Goal: Find specific page/section: Find specific page/section

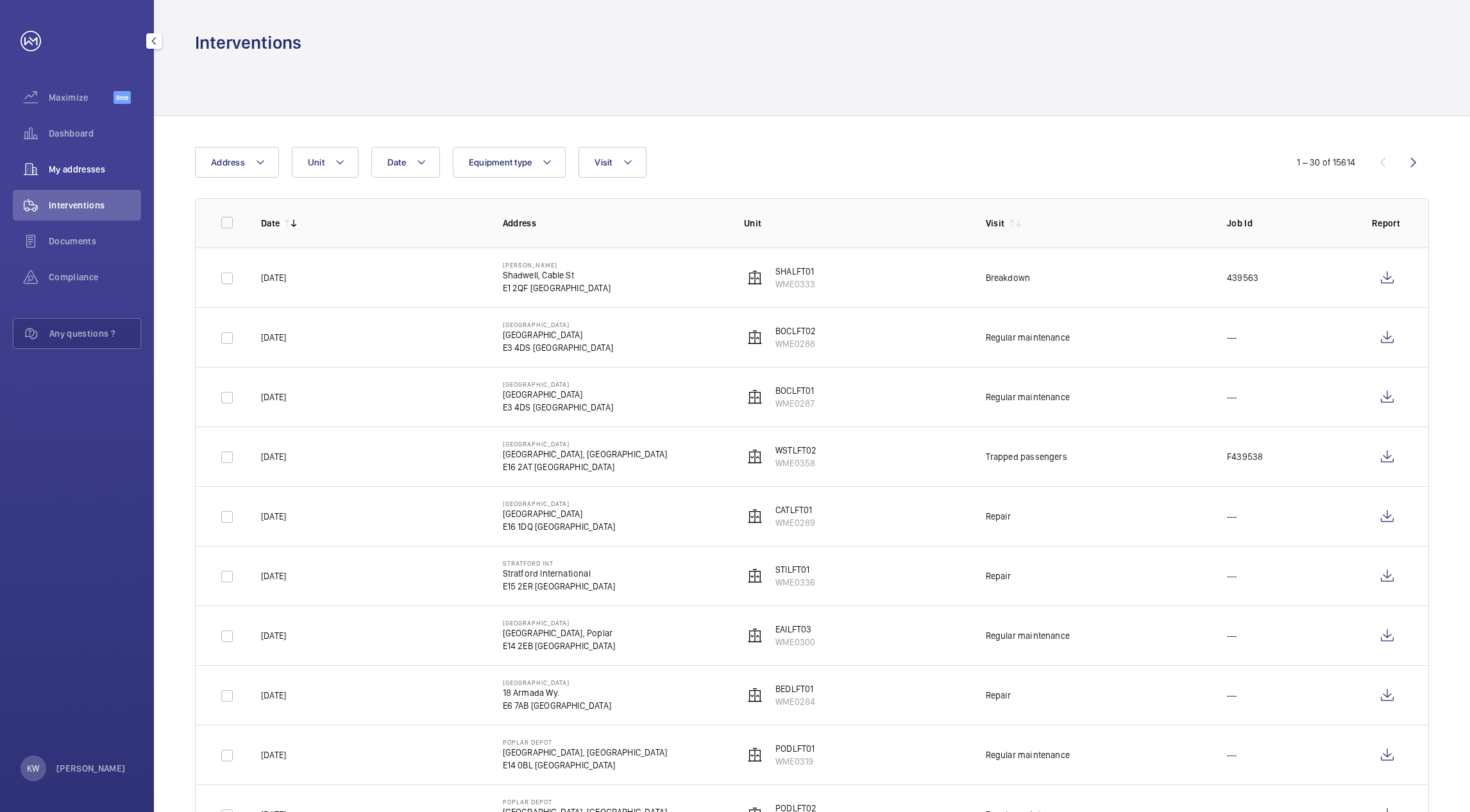
click at [90, 172] on span "My addresses" at bounding box center [95, 169] width 93 height 13
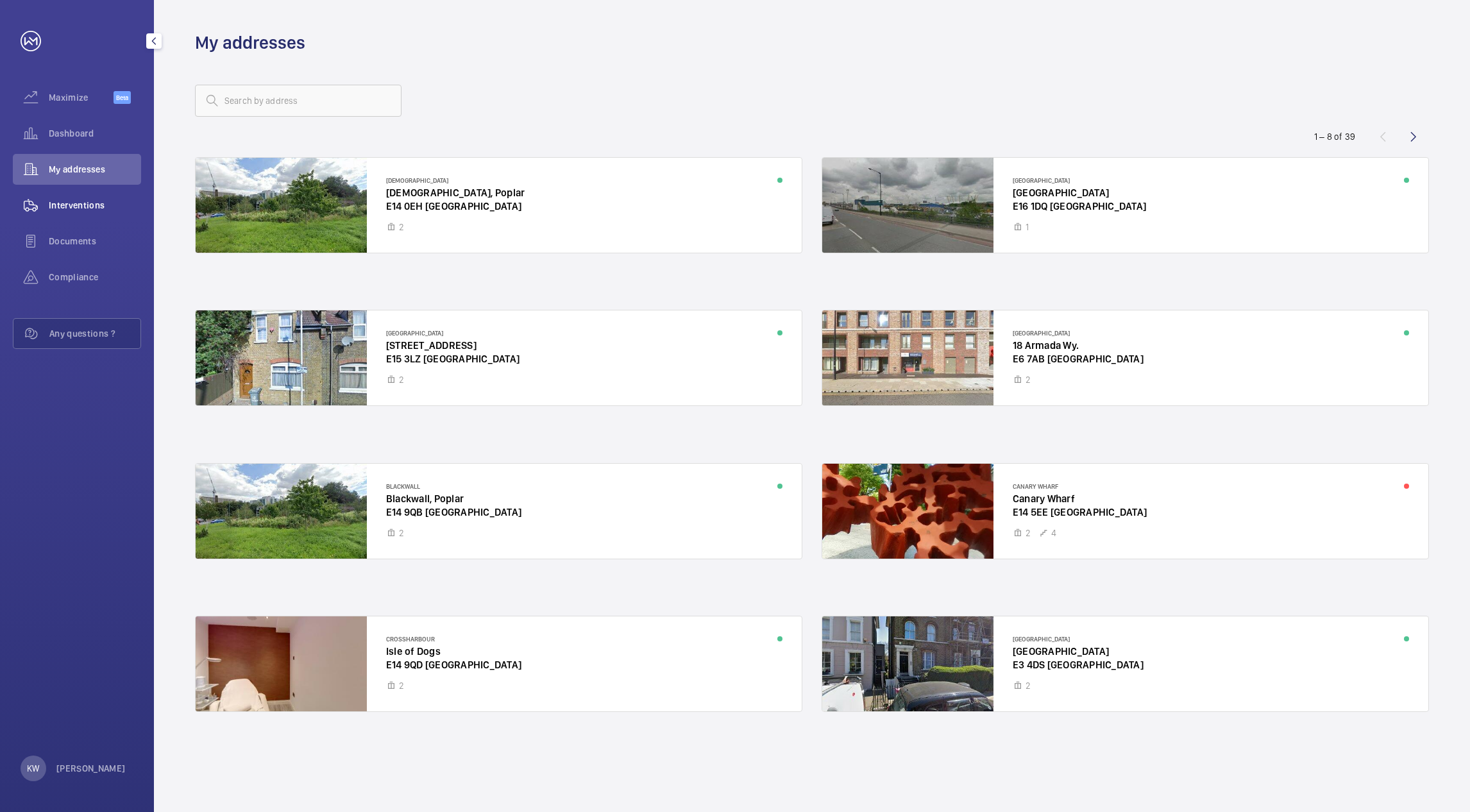
click at [86, 200] on span "Interventions" at bounding box center [95, 205] width 93 height 13
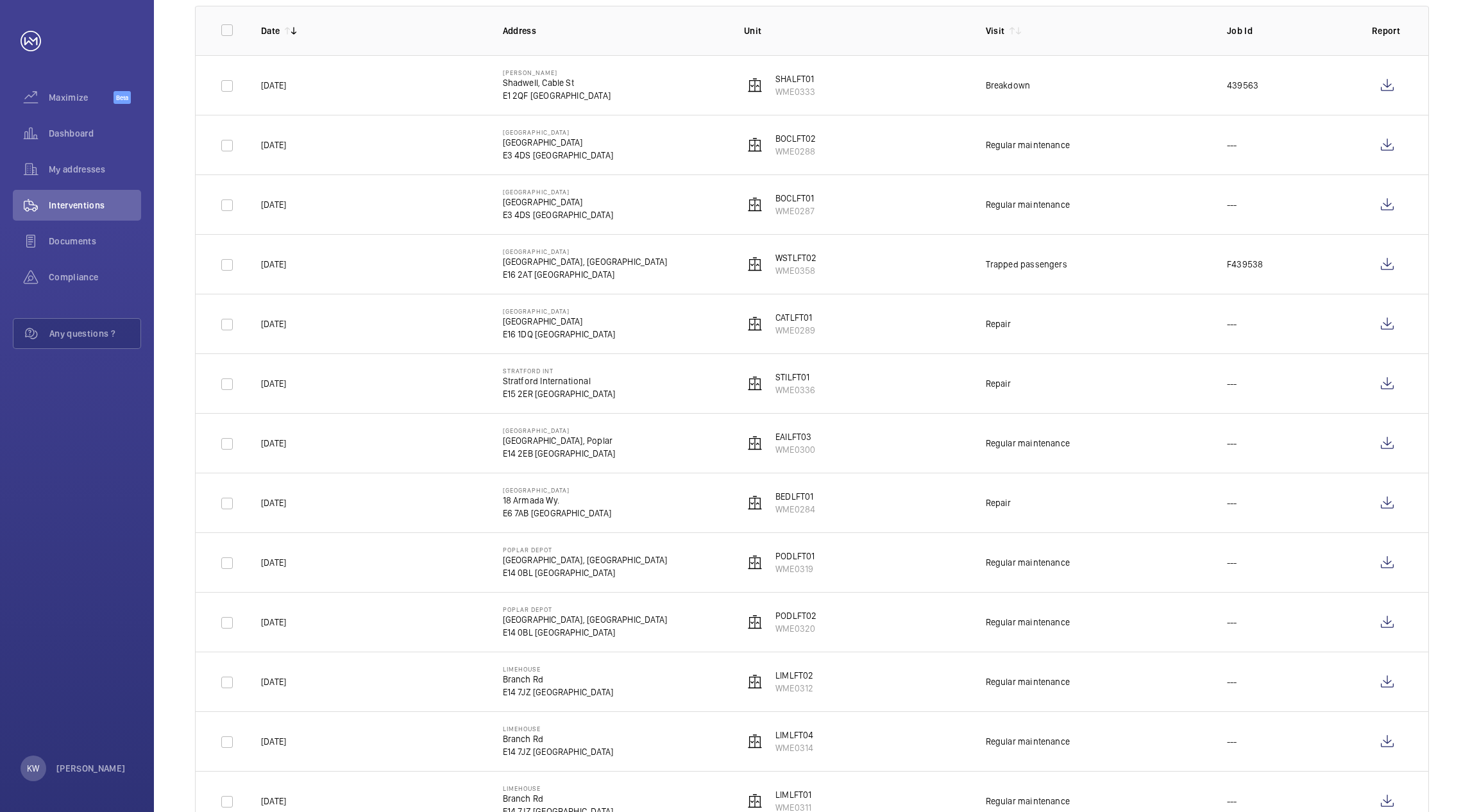
scroll to position [97, 0]
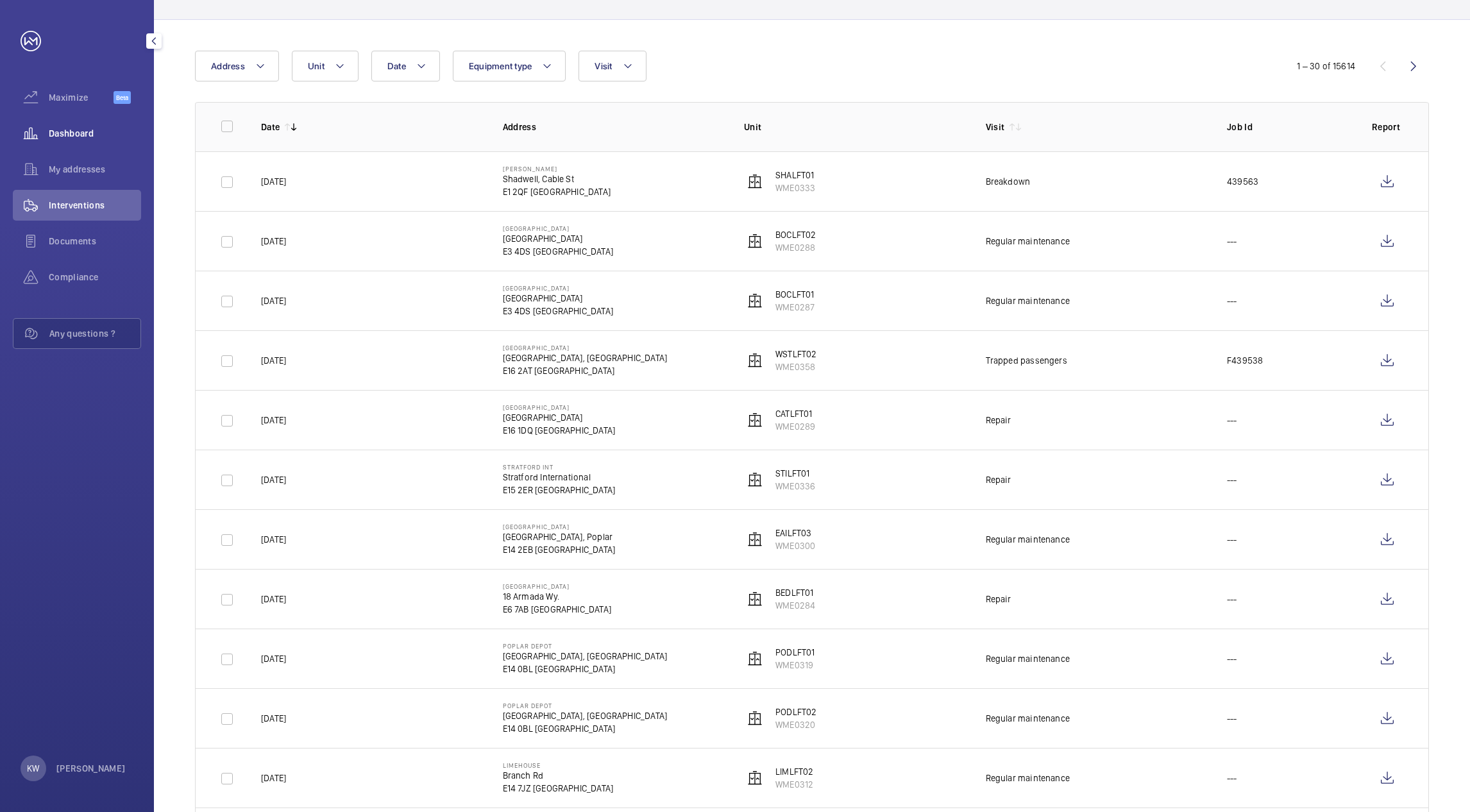
click at [82, 137] on span "Dashboard" at bounding box center [95, 134] width 93 height 13
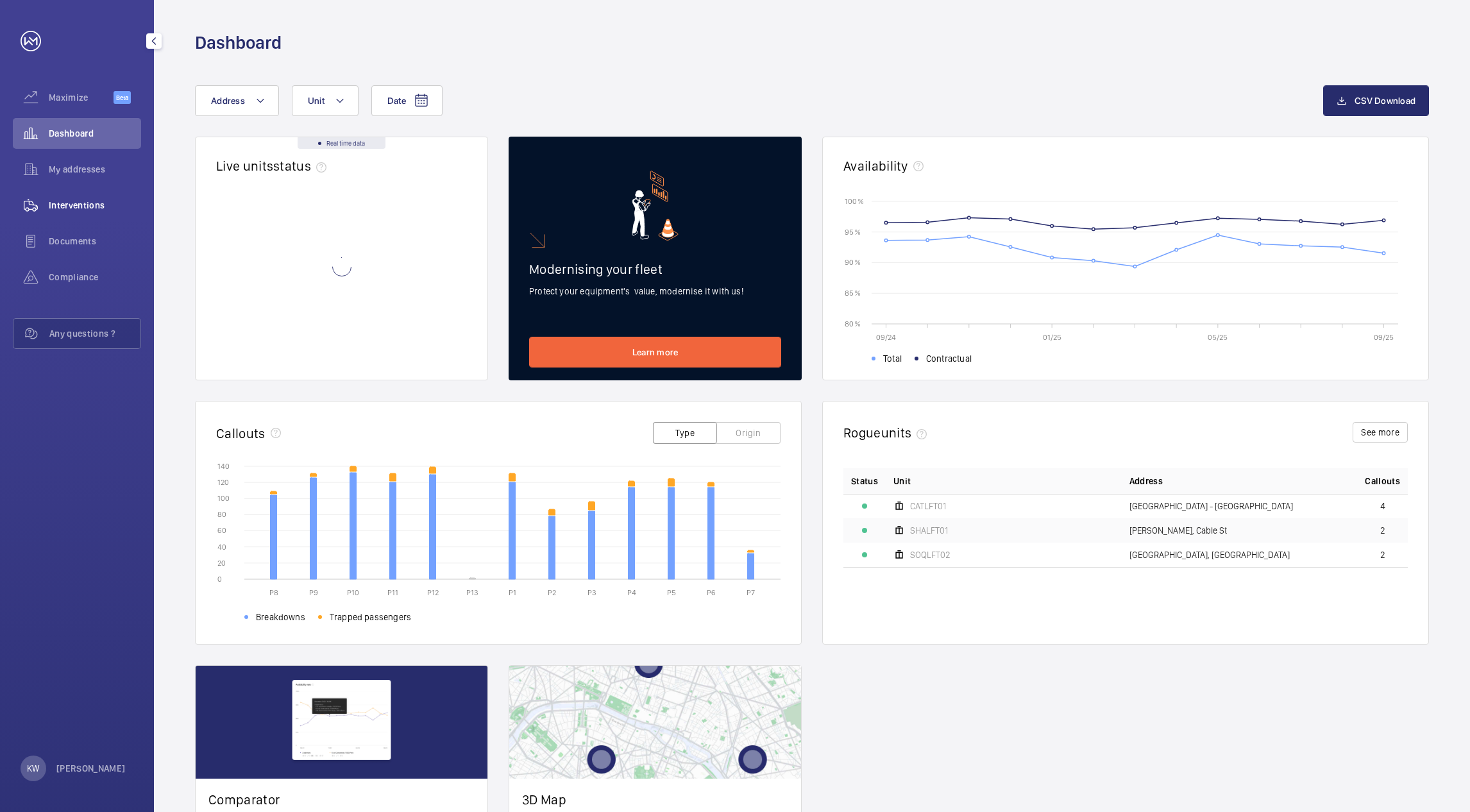
click at [82, 199] on span "Interventions" at bounding box center [95, 205] width 93 height 13
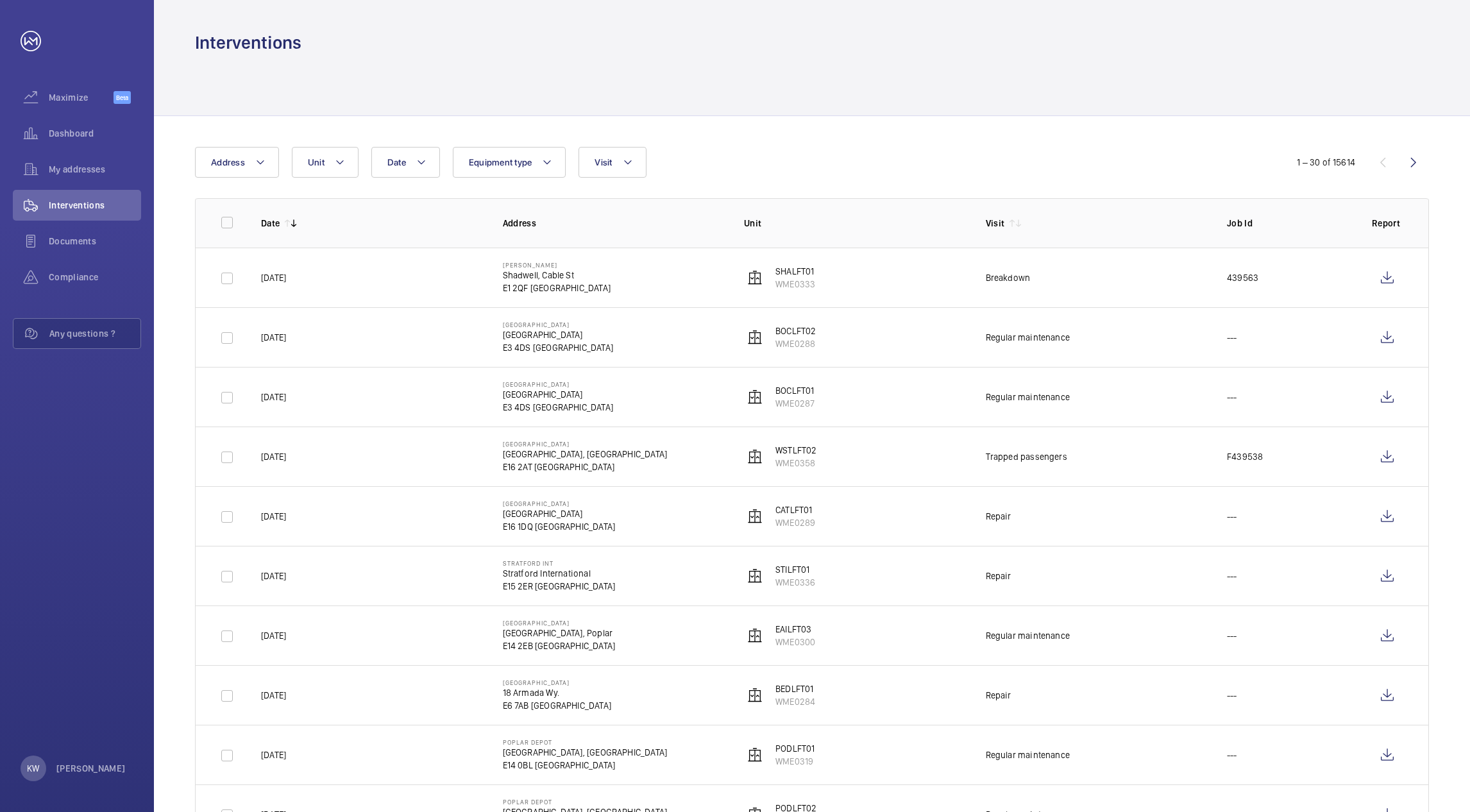
drag, startPoint x: 644, startPoint y: 54, endPoint x: 671, endPoint y: 99, distance: 52.5
click at [644, 55] on div at bounding box center [812, 85] width 1234 height 61
drag, startPoint x: 702, startPoint y: 145, endPoint x: 706, endPoint y: 127, distance: 18.4
click at [722, 88] on div at bounding box center [812, 85] width 1234 height 61
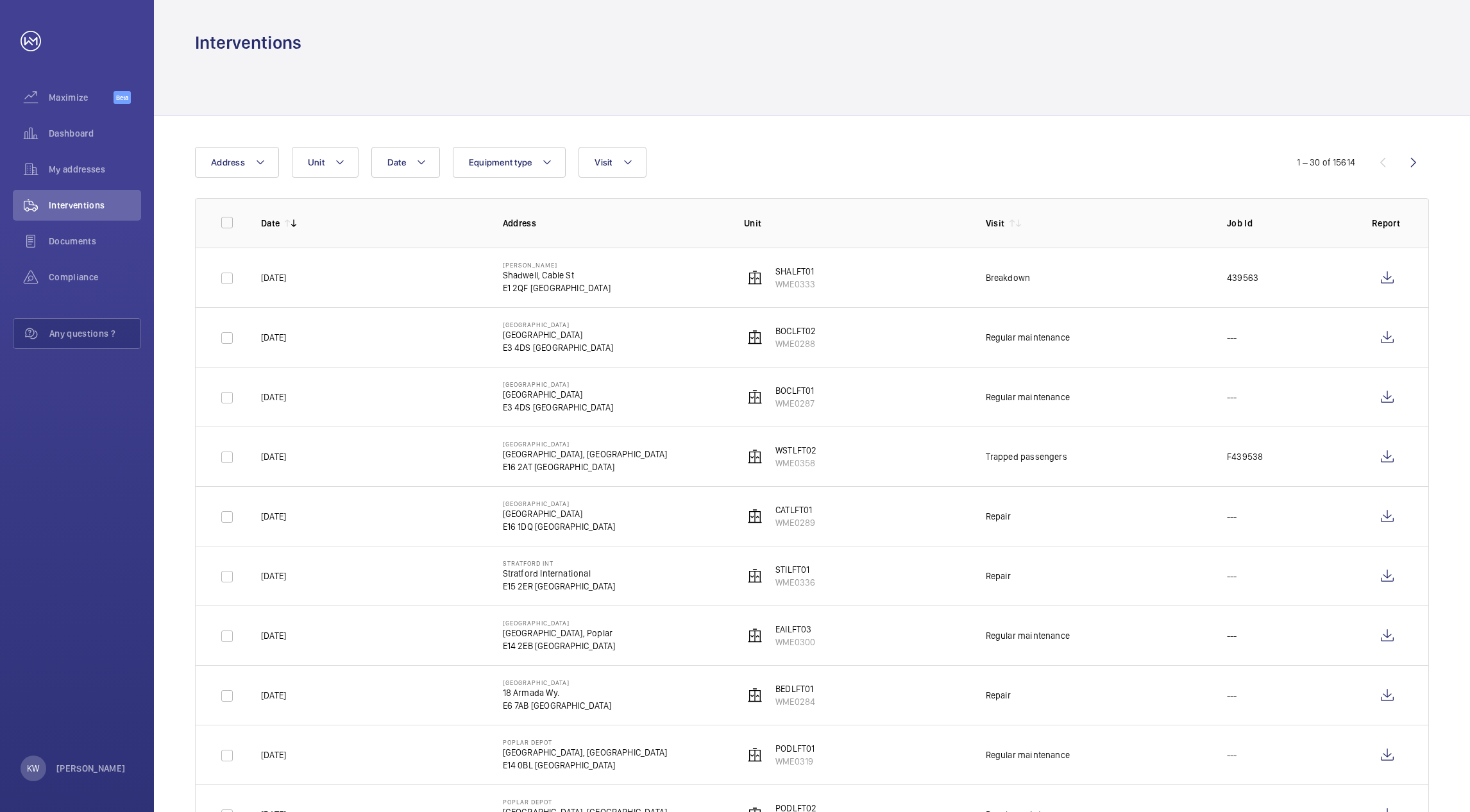
click at [572, 63] on div at bounding box center [812, 85] width 1234 height 61
click at [790, 63] on div at bounding box center [812, 85] width 1234 height 61
click at [1026, 65] on div at bounding box center [812, 85] width 1234 height 61
click at [1029, 105] on div at bounding box center [812, 85] width 1234 height 61
drag, startPoint x: 959, startPoint y: 135, endPoint x: 848, endPoint y: 142, distance: 111.2
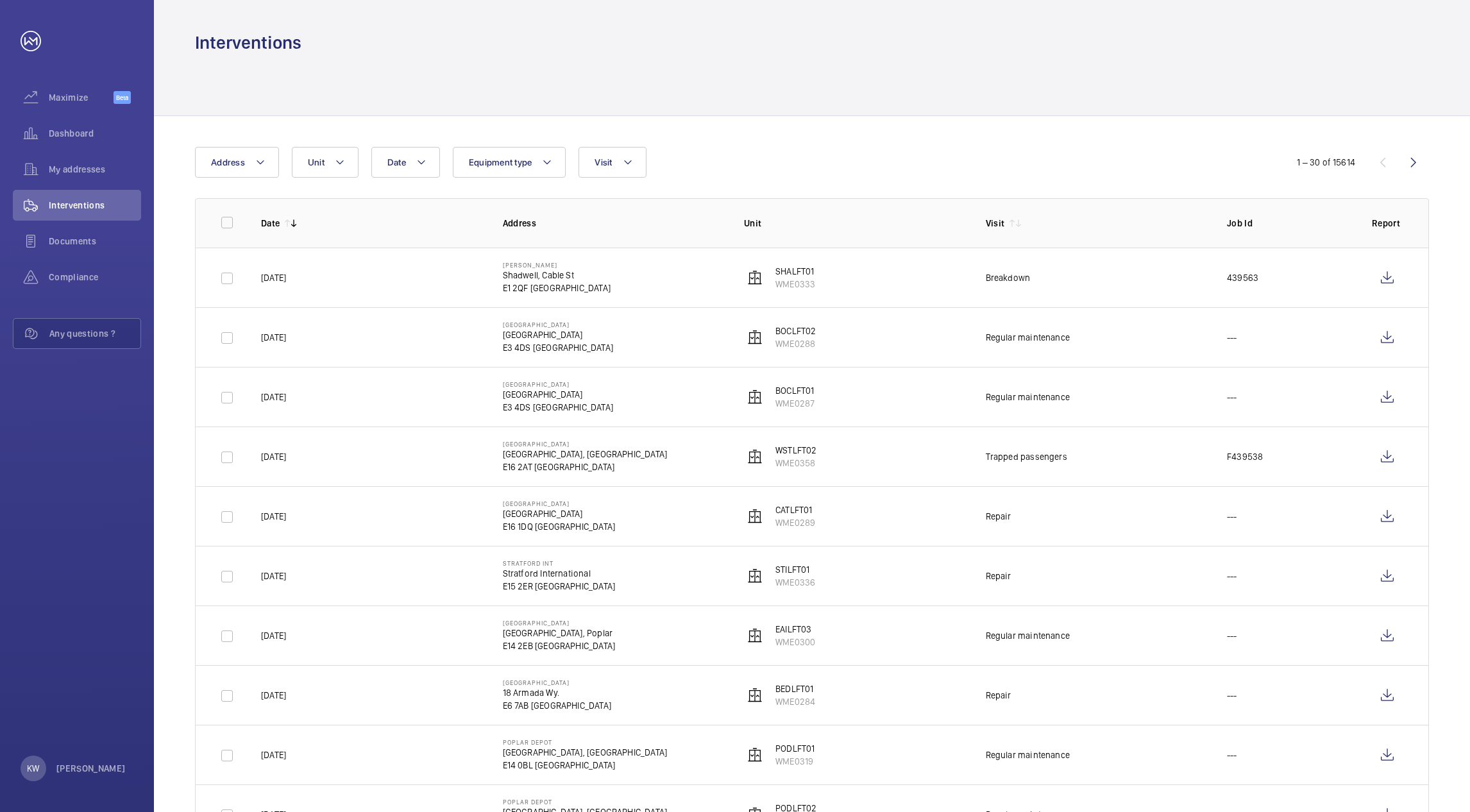
click at [579, 81] on div at bounding box center [812, 85] width 1234 height 61
drag, startPoint x: 502, startPoint y: 80, endPoint x: 532, endPoint y: 82, distance: 30.1
click at [503, 82] on div at bounding box center [812, 85] width 1234 height 61
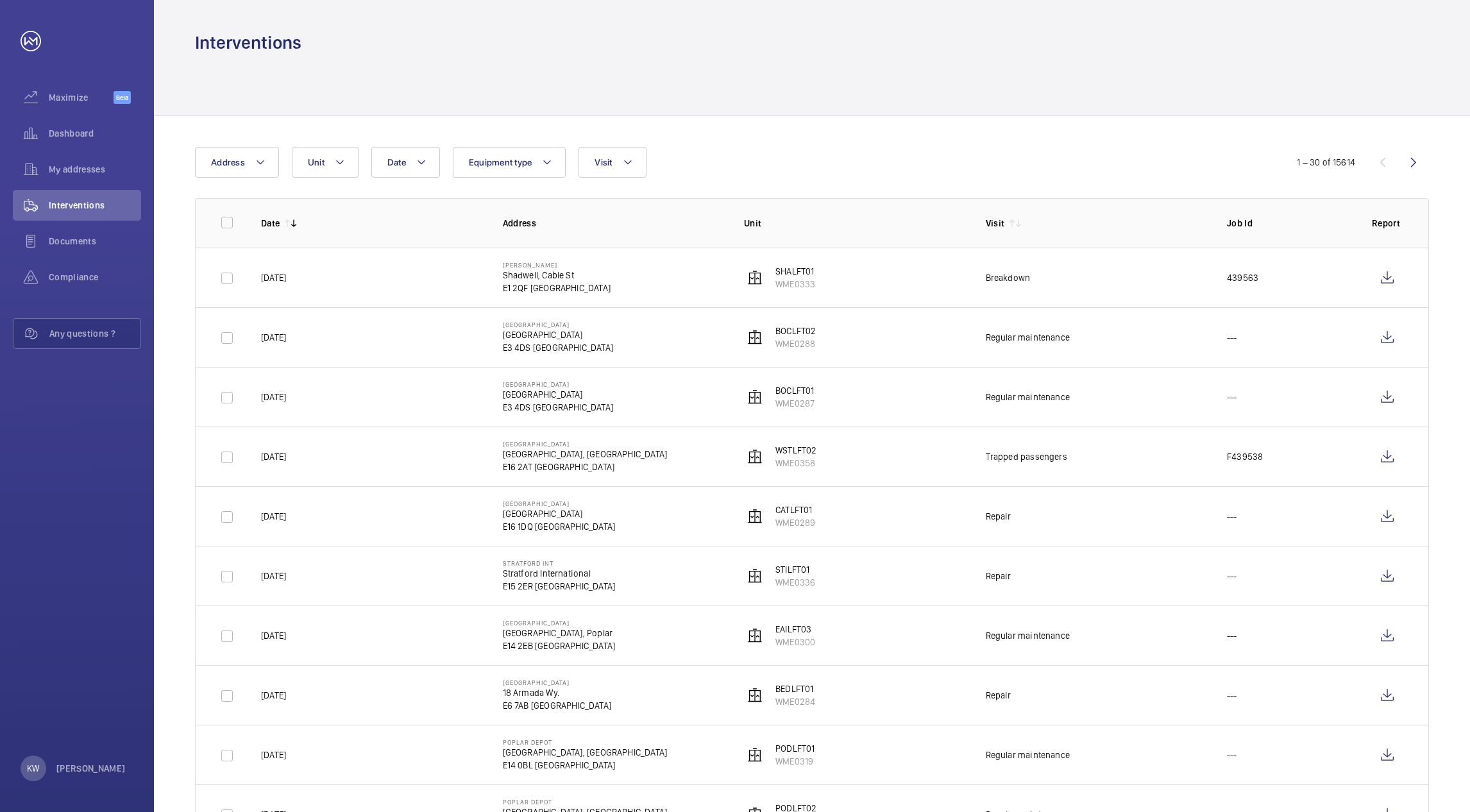
drag, startPoint x: 1115, startPoint y: 90, endPoint x: 1140, endPoint y: 79, distance: 27.3
click at [1116, 90] on div at bounding box center [812, 85] width 1234 height 61
click at [1211, 51] on div "Interventions" at bounding box center [812, 42] width 1234 height 24
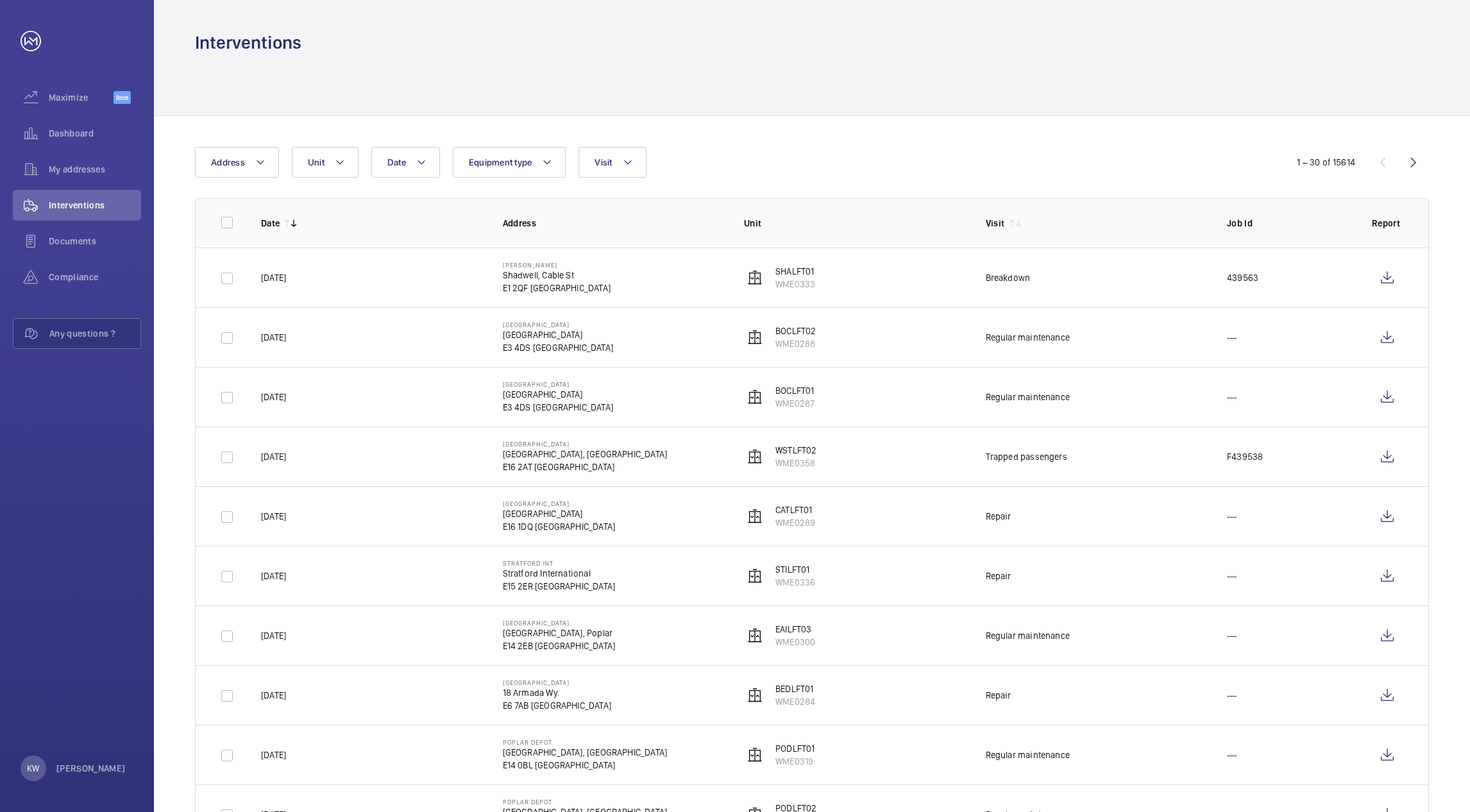
click at [1398, 55] on div at bounding box center [812, 85] width 1234 height 61
drag, startPoint x: 949, startPoint y: 63, endPoint x: 661, endPoint y: 65, distance: 288.0
click at [791, 65] on div at bounding box center [812, 85] width 1234 height 61
click at [519, 62] on div at bounding box center [812, 85] width 1234 height 61
drag, startPoint x: 740, startPoint y: 141, endPoint x: 760, endPoint y: 145, distance: 20.4
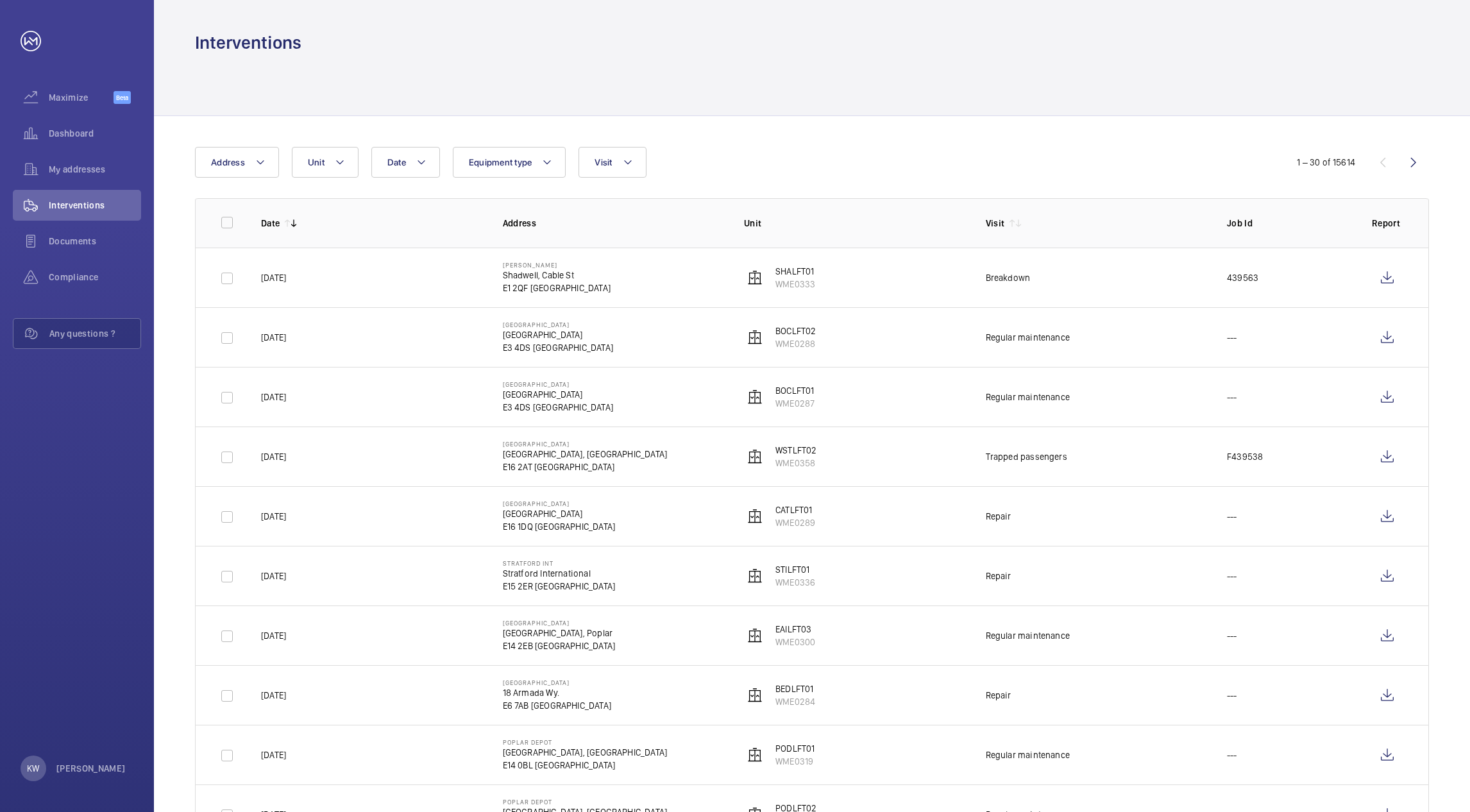
drag, startPoint x: 782, startPoint y: 157, endPoint x: 1028, endPoint y: 152, distance: 246.1
click at [788, 157] on div "Date Address Unit Equipment type Visit" at bounding box center [735, 162] width 1081 height 31
click at [1109, 158] on div "Date Address Unit Equipment type Visit" at bounding box center [735, 162] width 1081 height 31
drag, startPoint x: 1183, startPoint y: 93, endPoint x: 1190, endPoint y: 81, distance: 13.9
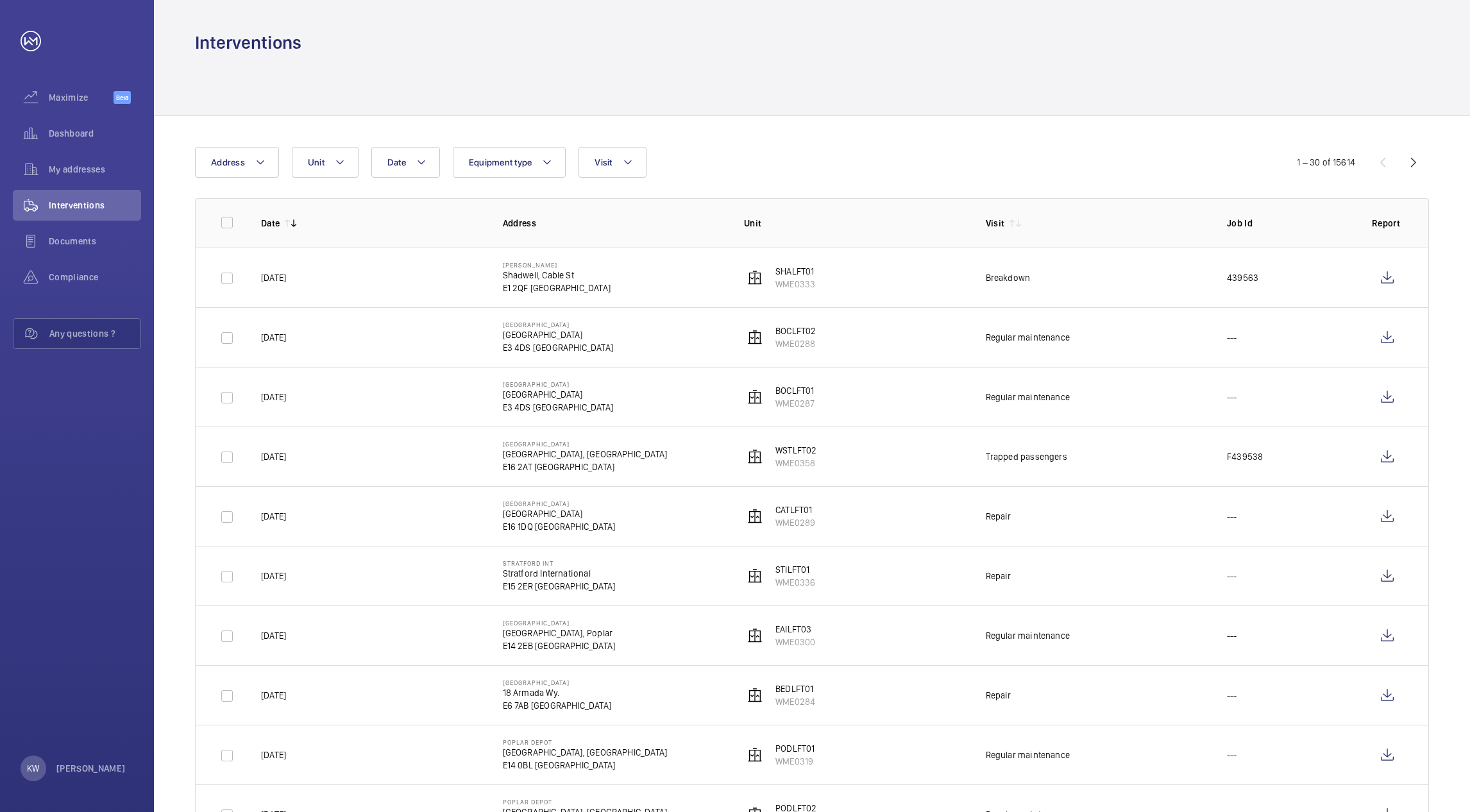
click at [1188, 83] on div at bounding box center [812, 85] width 1234 height 61
click at [1082, 51] on div "Interventions" at bounding box center [812, 42] width 1234 height 24
drag, startPoint x: 526, startPoint y: 51, endPoint x: 475, endPoint y: 57, distance: 51.4
click at [489, 54] on div "Interventions Date Address Unit Equipment type Visit 1 – 30 of 15614 Date Addre…" at bounding box center [812, 406] width 1316 height 812
click at [426, 66] on div at bounding box center [812, 85] width 1234 height 61
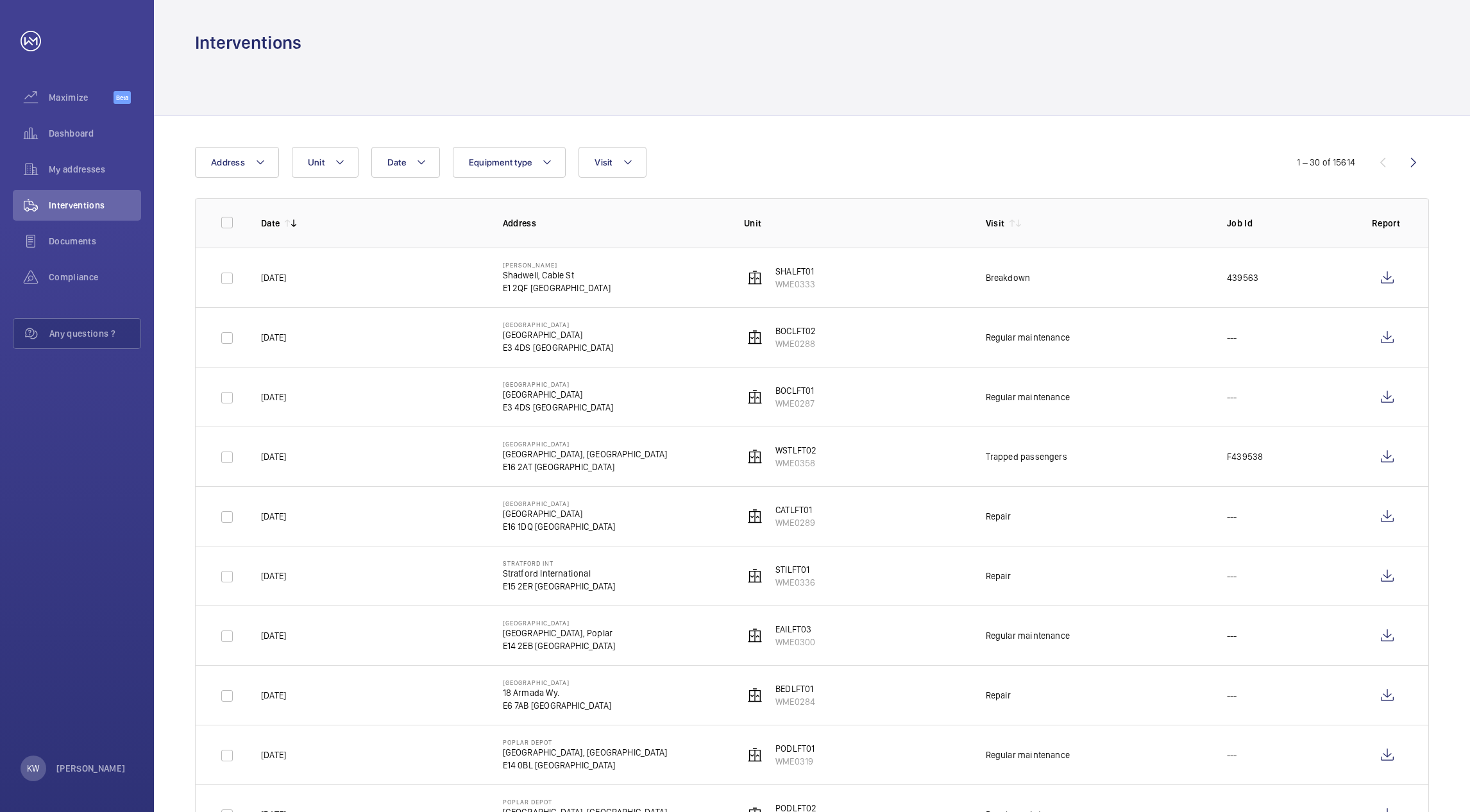
click at [75, 122] on div "Dashboard" at bounding box center [76, 133] width 128 height 31
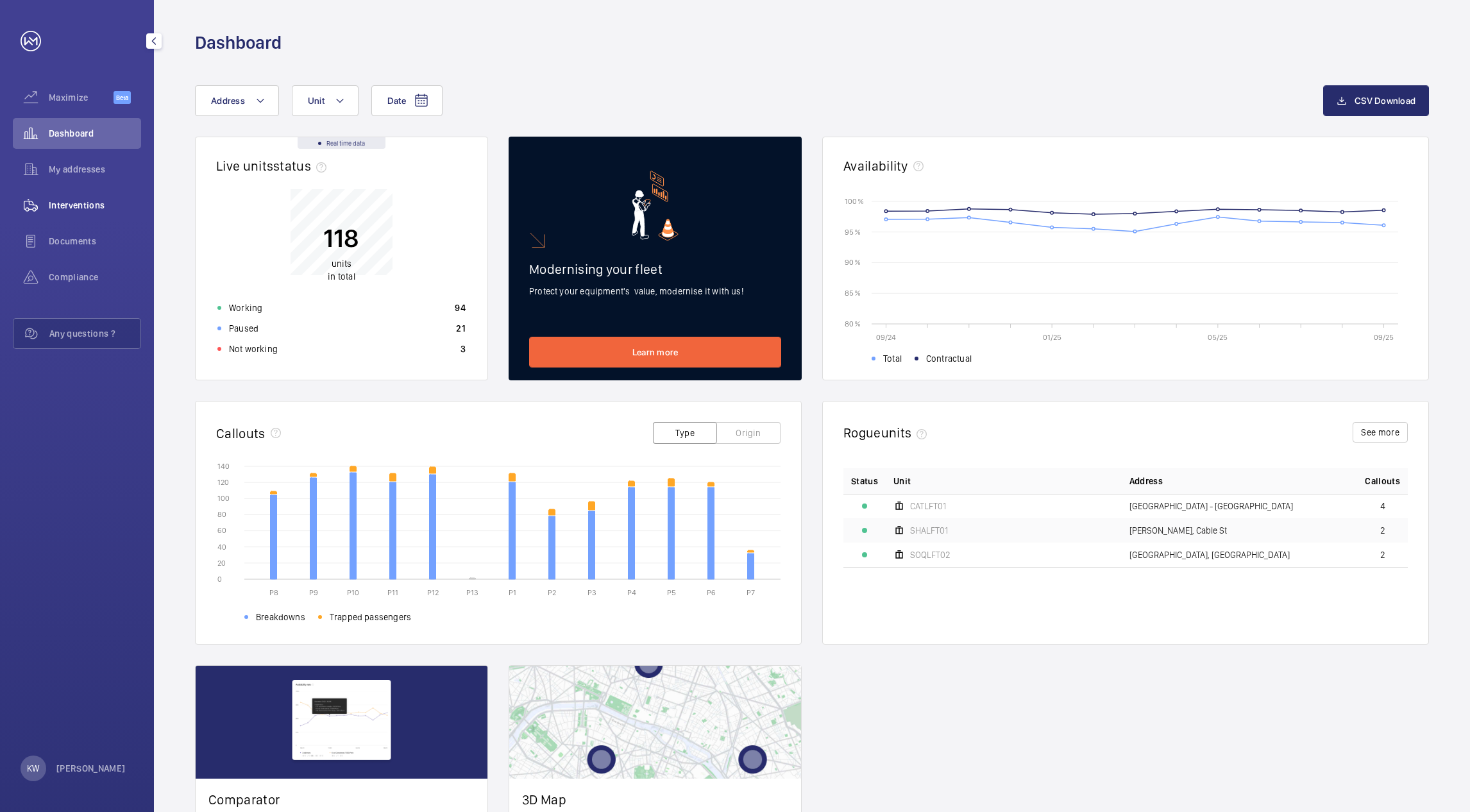
click at [71, 204] on span "Interventions" at bounding box center [95, 205] width 93 height 13
